Goal: Task Accomplishment & Management: Use online tool/utility

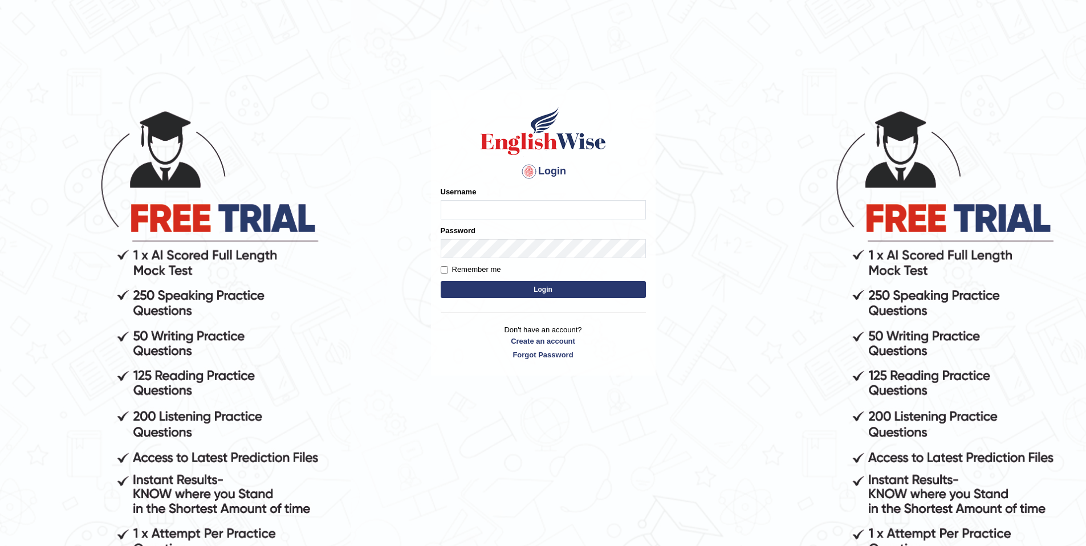
click at [548, 211] on input "Username" at bounding box center [543, 209] width 205 height 19
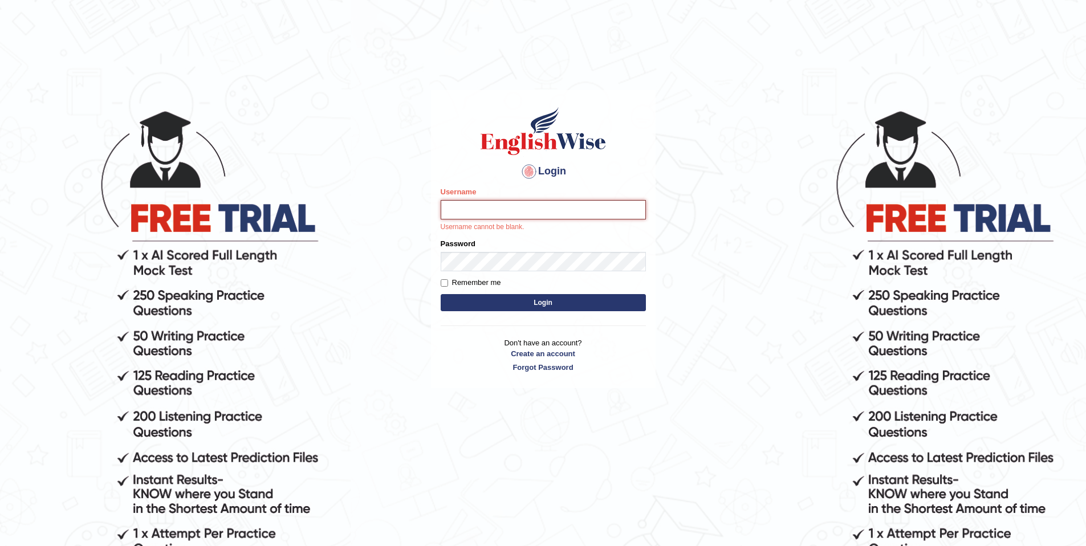
type input "Joyboy"
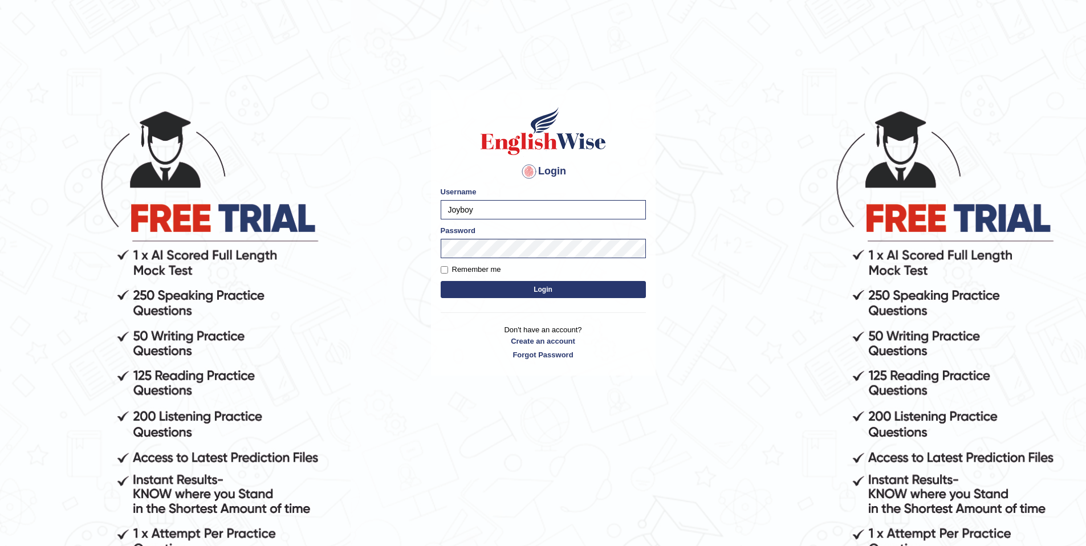
click at [567, 286] on button "Login" at bounding box center [543, 289] width 205 height 17
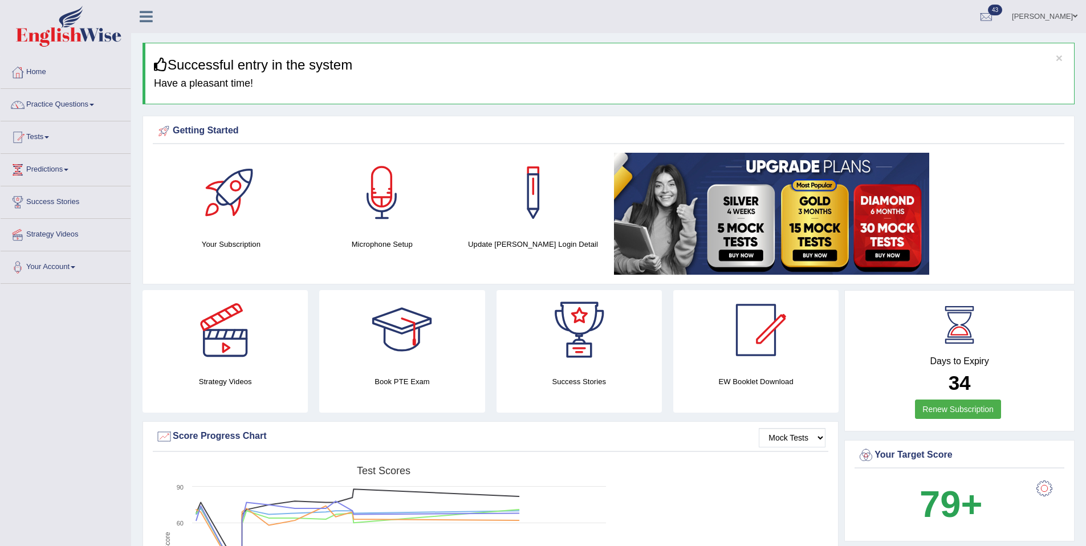
drag, startPoint x: 459, startPoint y: 141, endPoint x: 825, endPoint y: 365, distance: 428.9
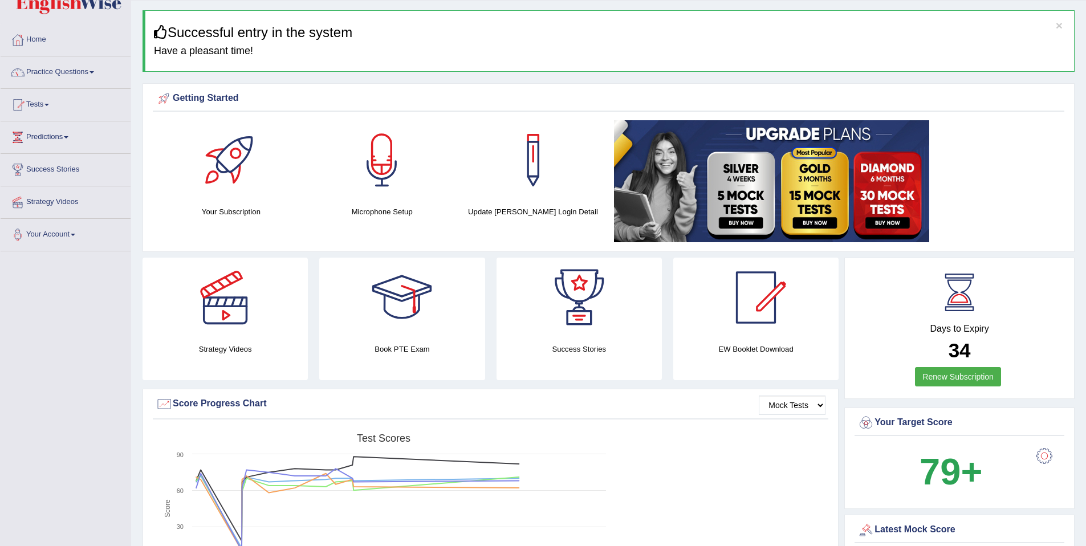
scroll to position [40, 0]
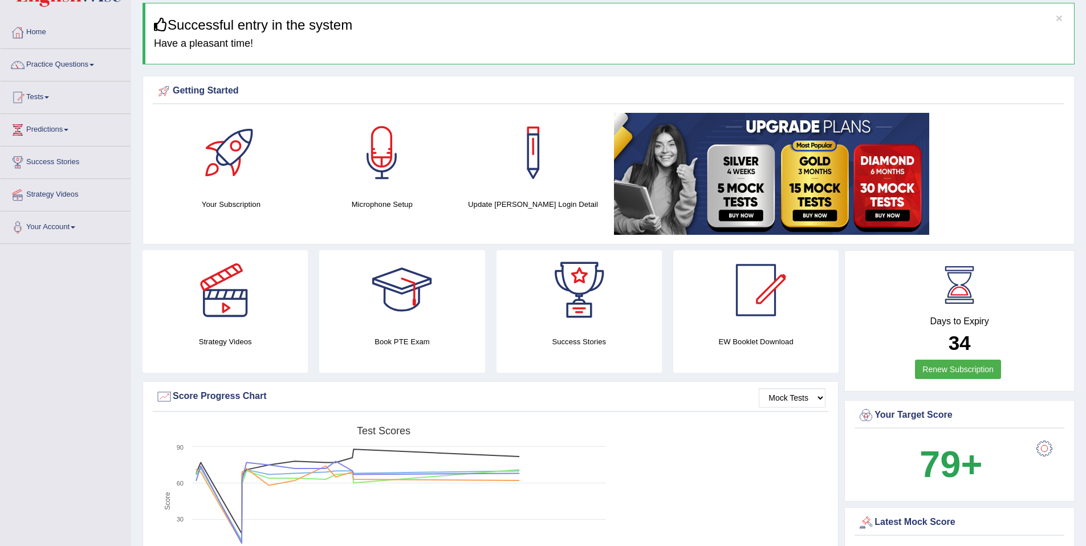
click at [52, 93] on link "Tests" at bounding box center [66, 96] width 130 height 29
click at [54, 145] on link "Take Mock Test" at bounding box center [74, 144] width 107 height 21
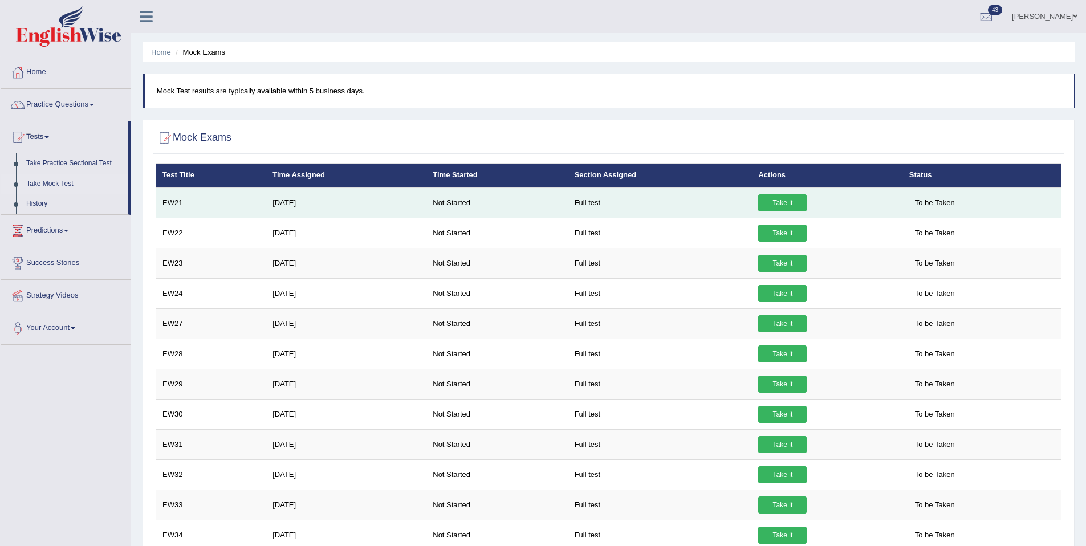
drag, startPoint x: 780, startPoint y: 210, endPoint x: 768, endPoint y: 211, distance: 12.1
click at [780, 210] on link "Take it" at bounding box center [782, 202] width 48 height 17
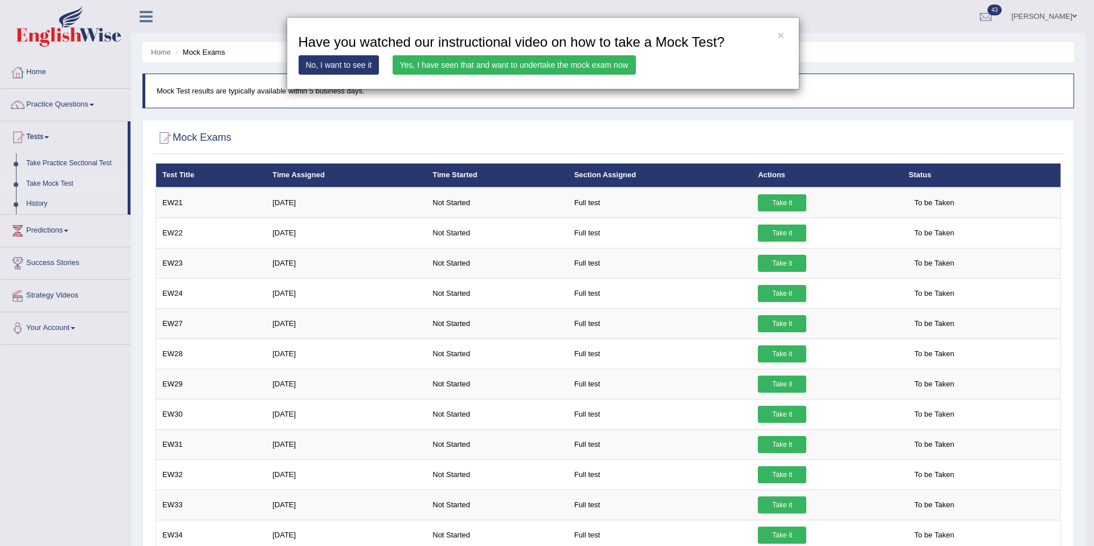
click at [515, 69] on link "Yes, I have seen that and want to undertake the mock exam now" at bounding box center [514, 64] width 243 height 19
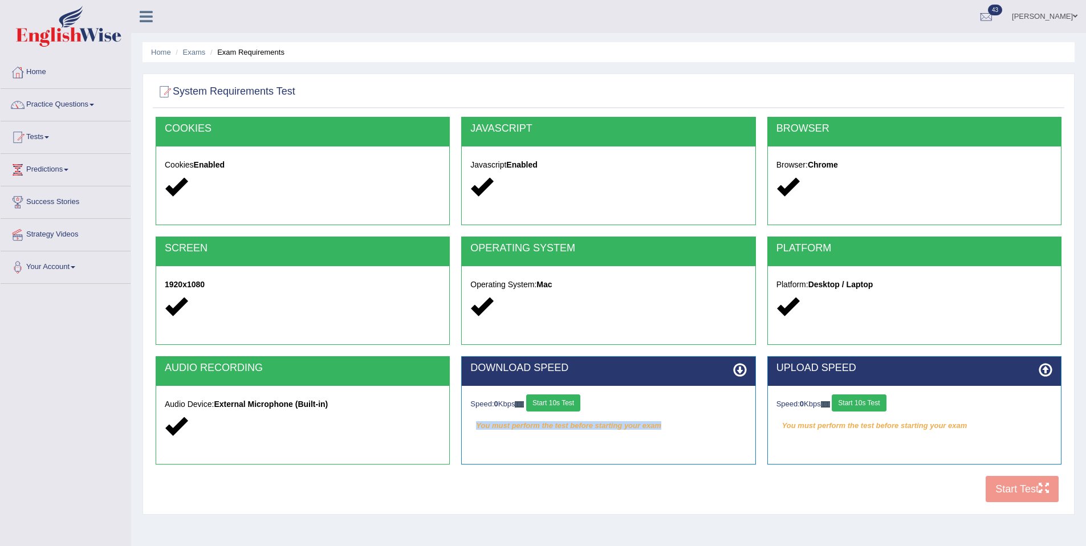
drag, startPoint x: 750, startPoint y: 416, endPoint x: 685, endPoint y: 425, distance: 65.5
click at [690, 424] on div "Speed: 0 Kbps Start 10s Test You must perform the test before starting your exa…" at bounding box center [608, 414] width 293 height 57
click at [549, 406] on button "Start 10s Test" at bounding box center [553, 402] width 54 height 17
click at [853, 404] on button "Start 10s Test" at bounding box center [859, 402] width 54 height 17
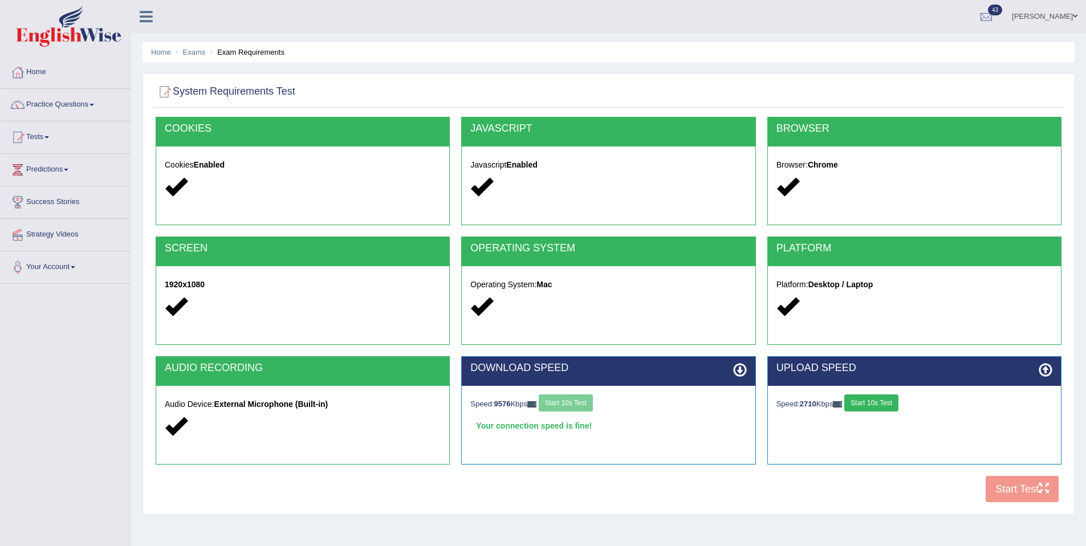
click at [860, 411] on div "Speed: 2710 Kbps Start 10s Test" at bounding box center [914, 404] width 276 height 20
click at [862, 410] on button "Start 10s Test" at bounding box center [871, 402] width 54 height 17
click at [1043, 502] on div "COOKIES Cookies Enabled JAVASCRIPT Javascript Enabled BROWSER Browser: Chrome S…" at bounding box center [608, 313] width 911 height 392
click at [1011, 483] on button "Start Test" at bounding box center [1022, 489] width 73 height 26
